Goal: Information Seeking & Learning: Learn about a topic

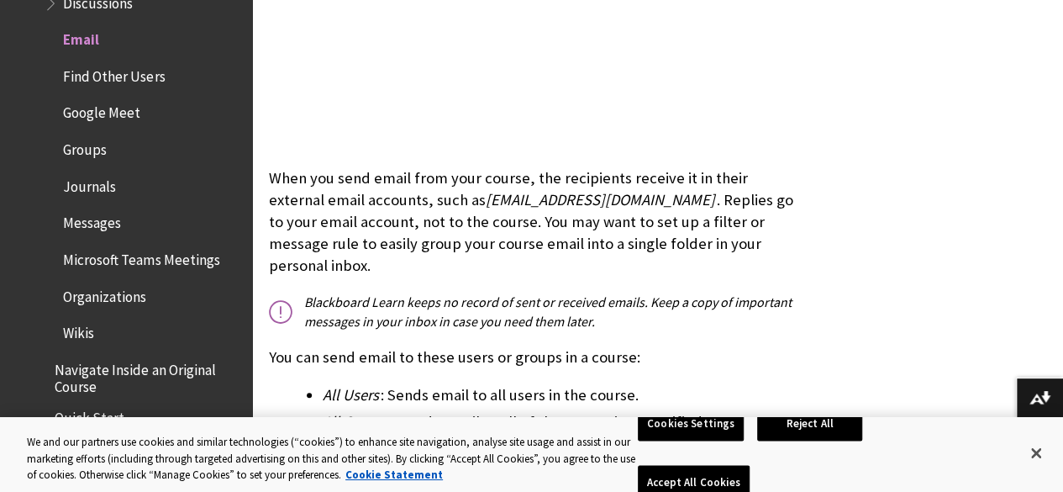
scroll to position [753, 0]
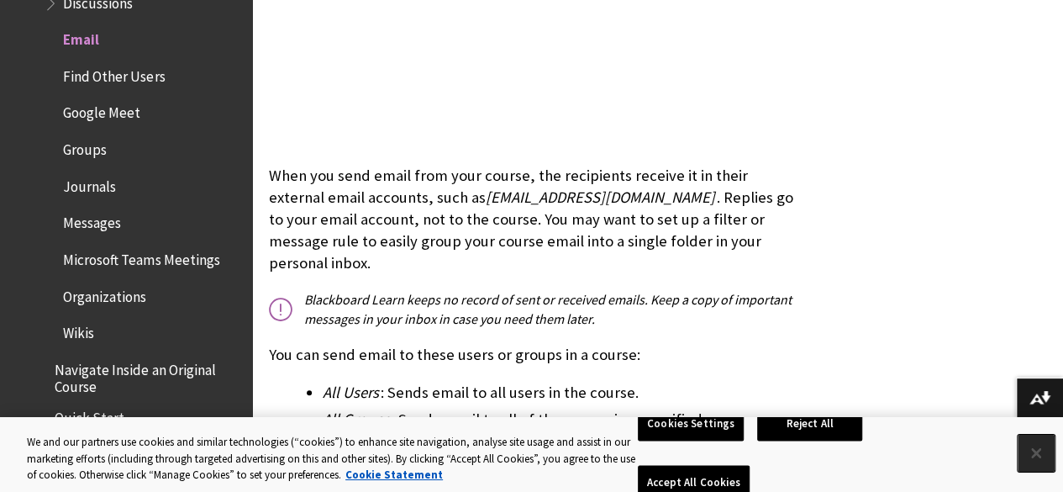
click at [1036, 460] on button "Close" at bounding box center [1035, 452] width 37 height 37
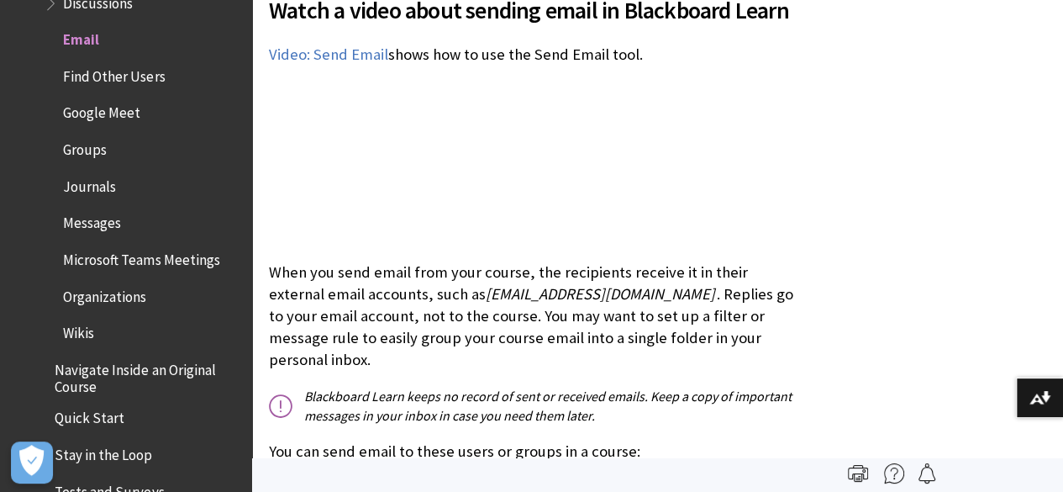
scroll to position [612, 0]
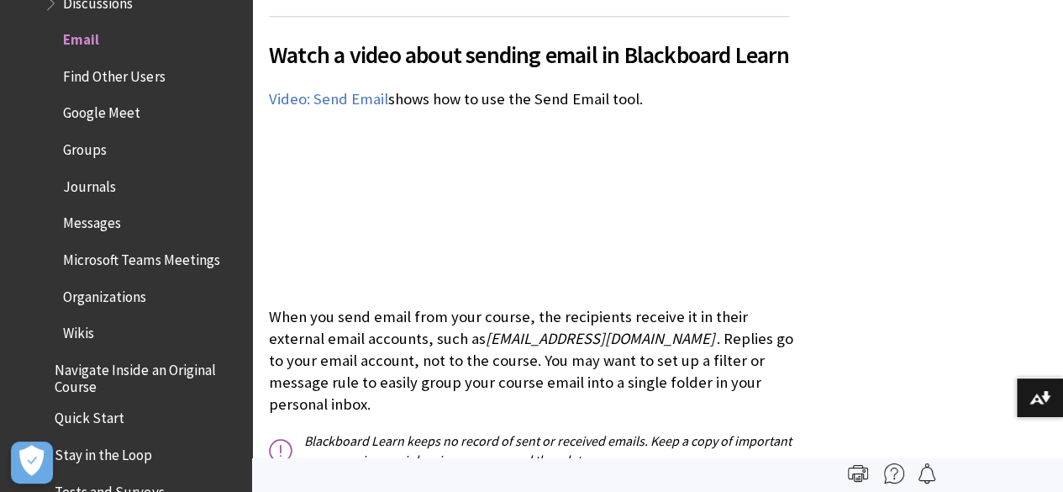
click at [98, 71] on span "Find Other Users" at bounding box center [114, 73] width 102 height 23
click at [103, 118] on span "Google Meet" at bounding box center [101, 110] width 77 height 23
click at [93, 144] on span "Groups" at bounding box center [85, 146] width 44 height 23
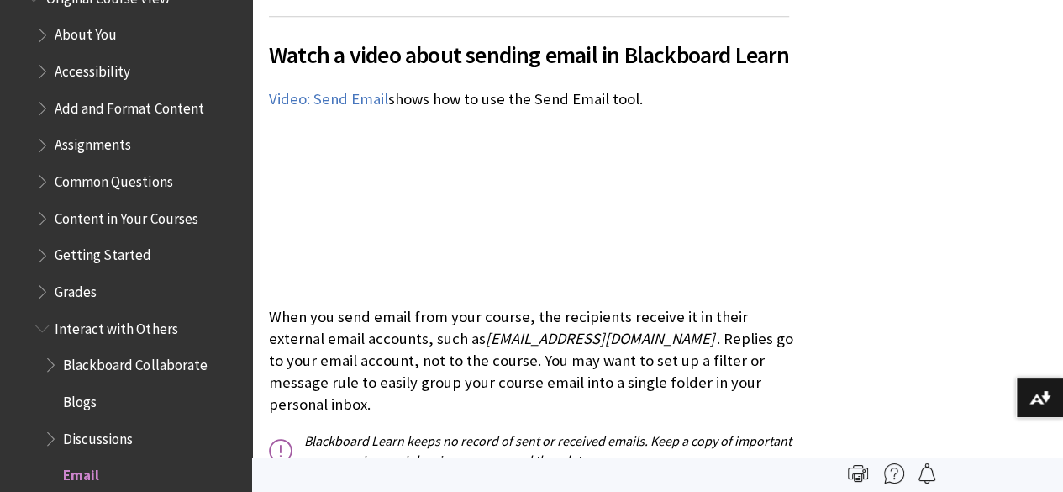
scroll to position [2018, 0]
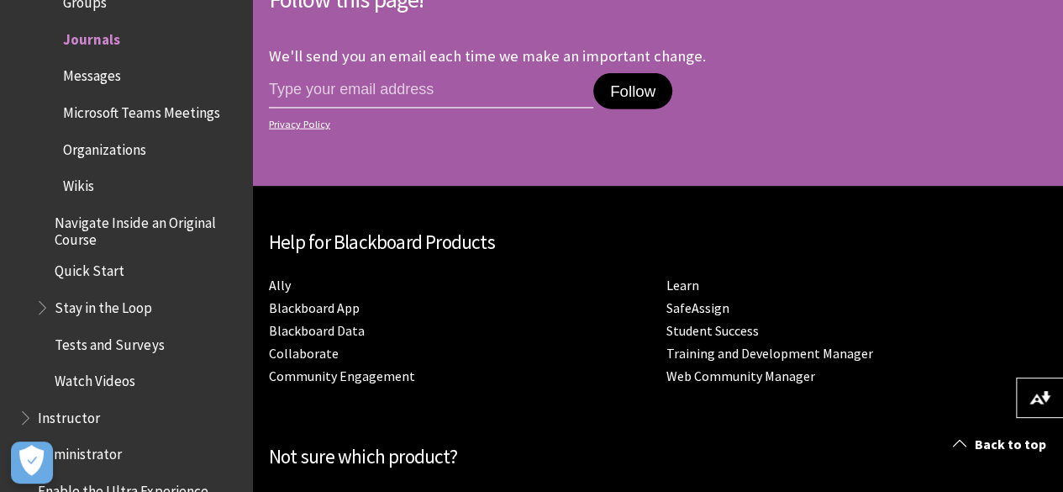
scroll to position [5362, 0]
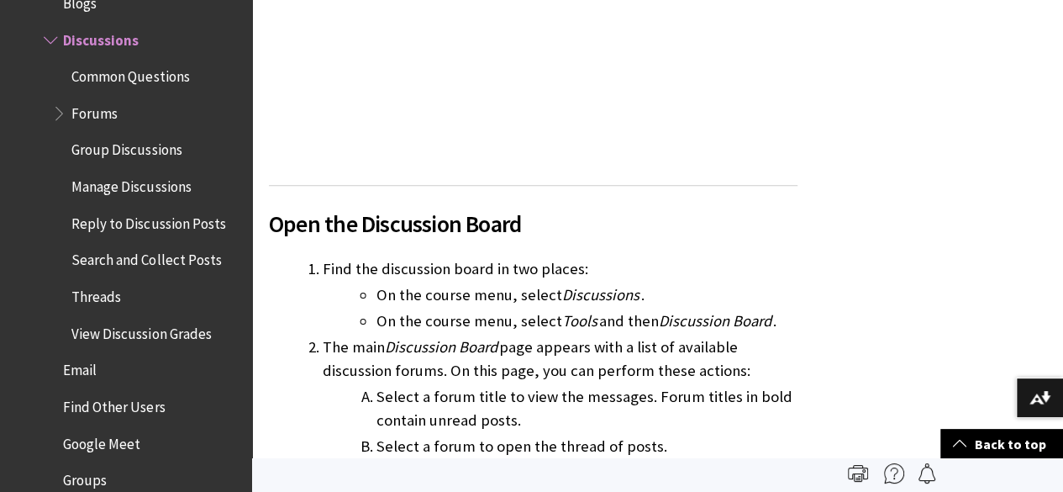
scroll to position [923, 0]
